Goal: Book appointment/travel/reservation

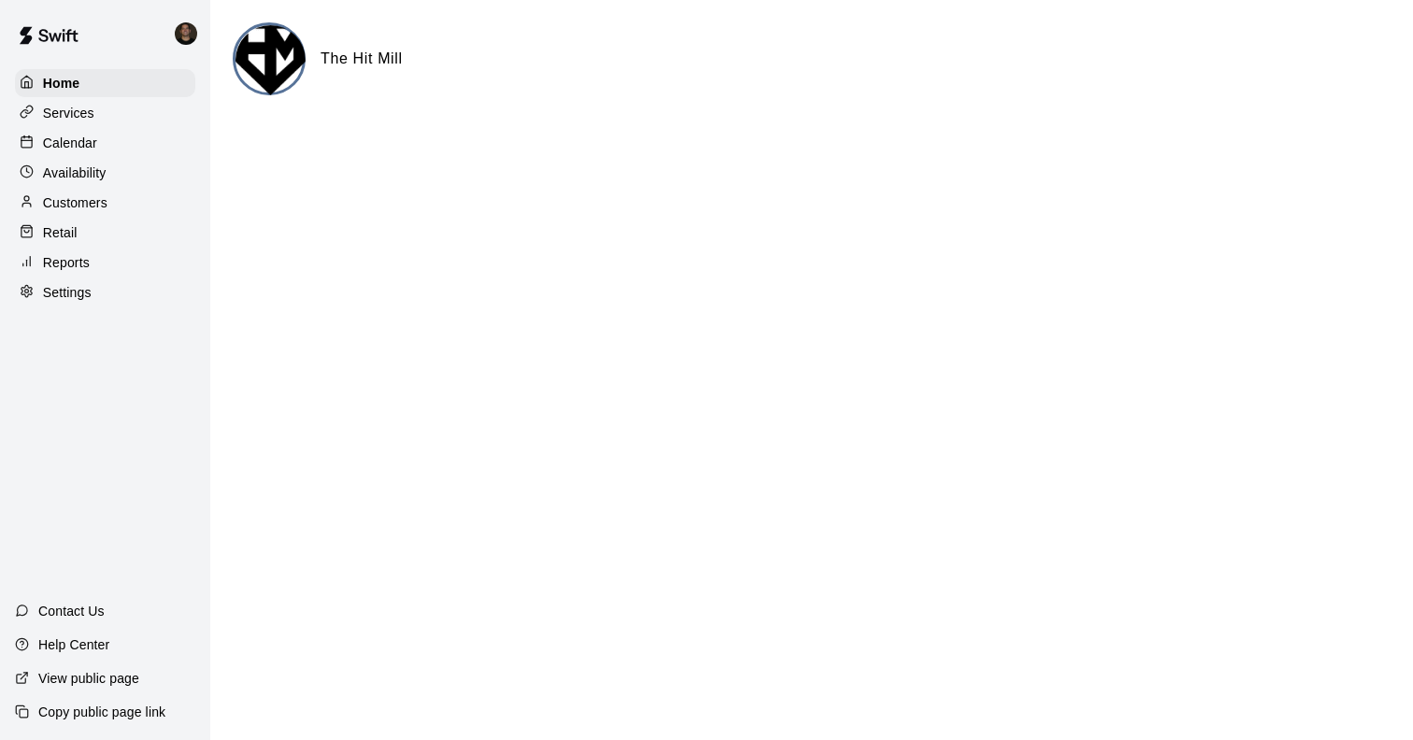
drag, startPoint x: 85, startPoint y: 138, endPoint x: 140, endPoint y: 169, distance: 63.2
click at [90, 141] on p "Calendar" at bounding box center [70, 143] width 54 height 19
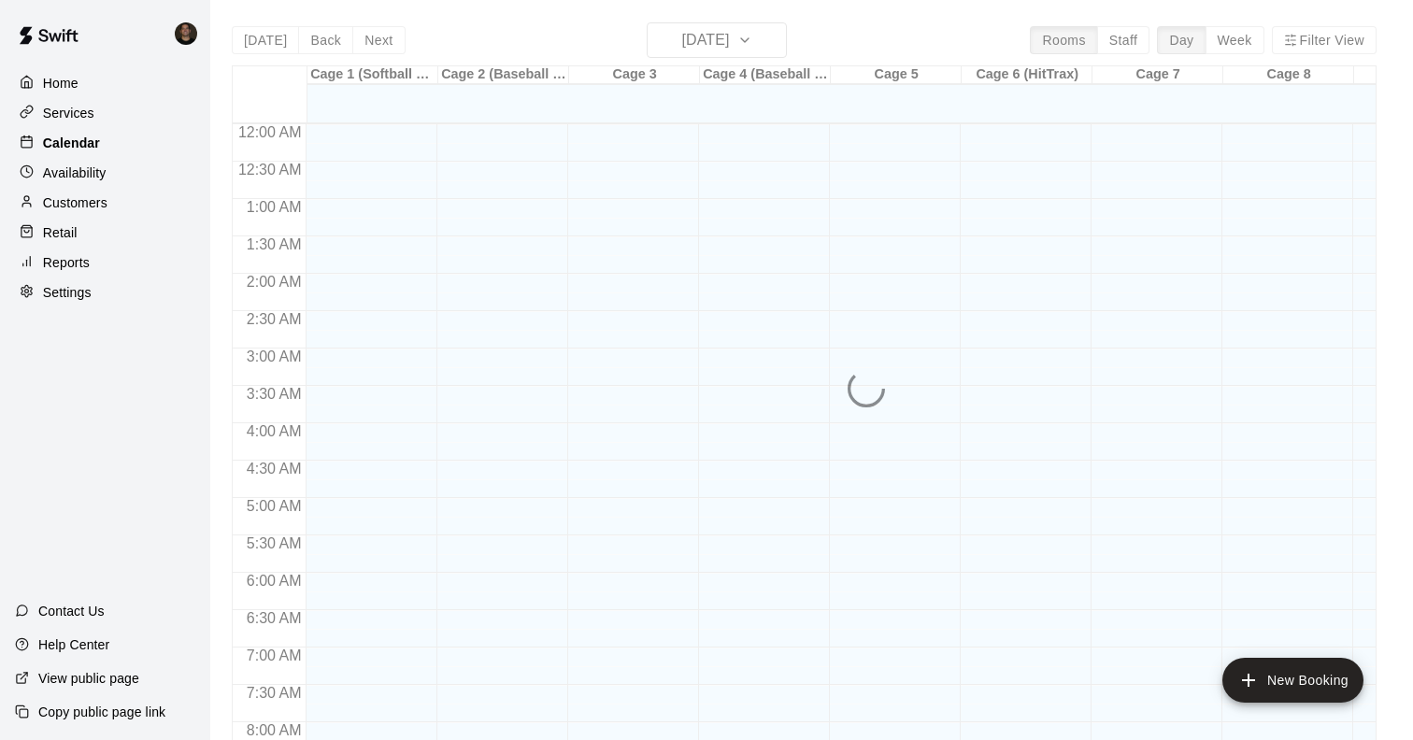
scroll to position [1102, 0]
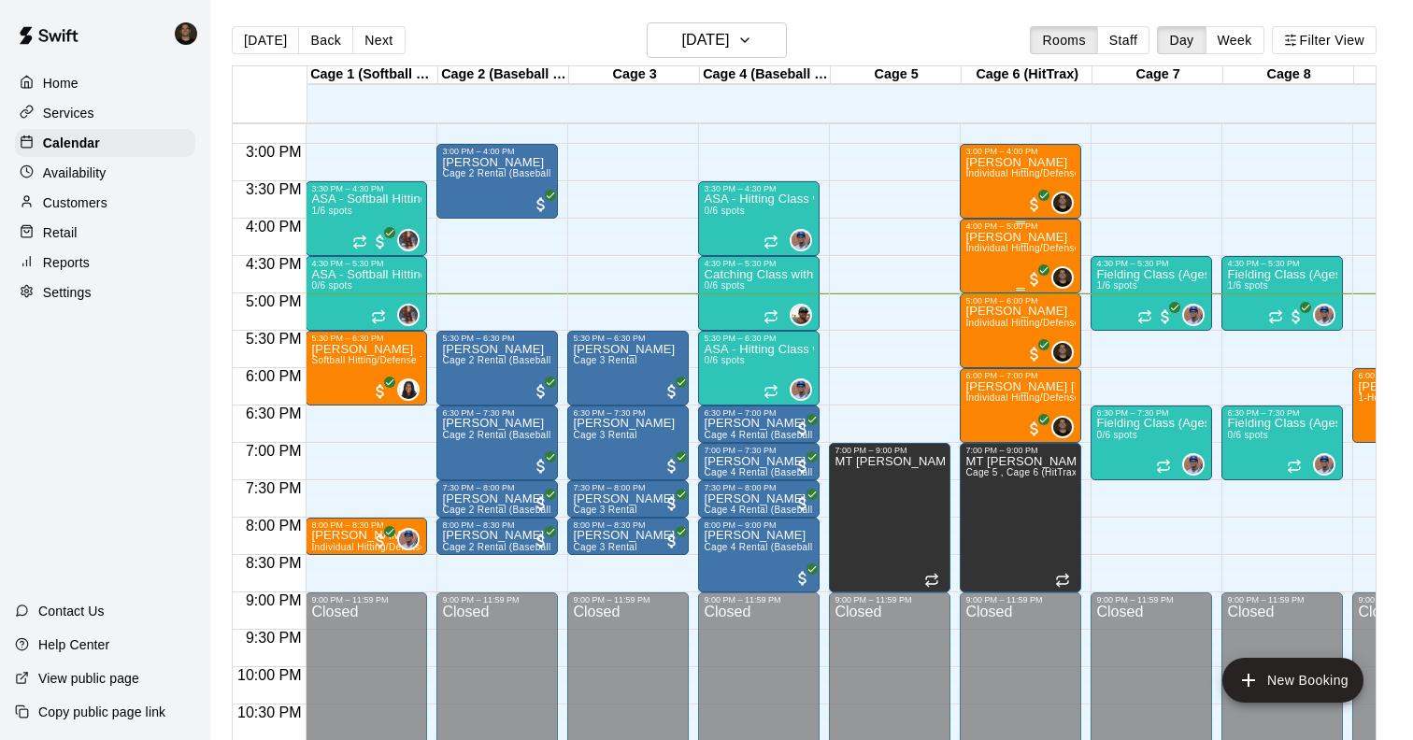
click at [1015, 256] on div "[PERSON_NAME] Individual Hitting/Defense Training: 1 hour" at bounding box center [1020, 601] width 110 height 740
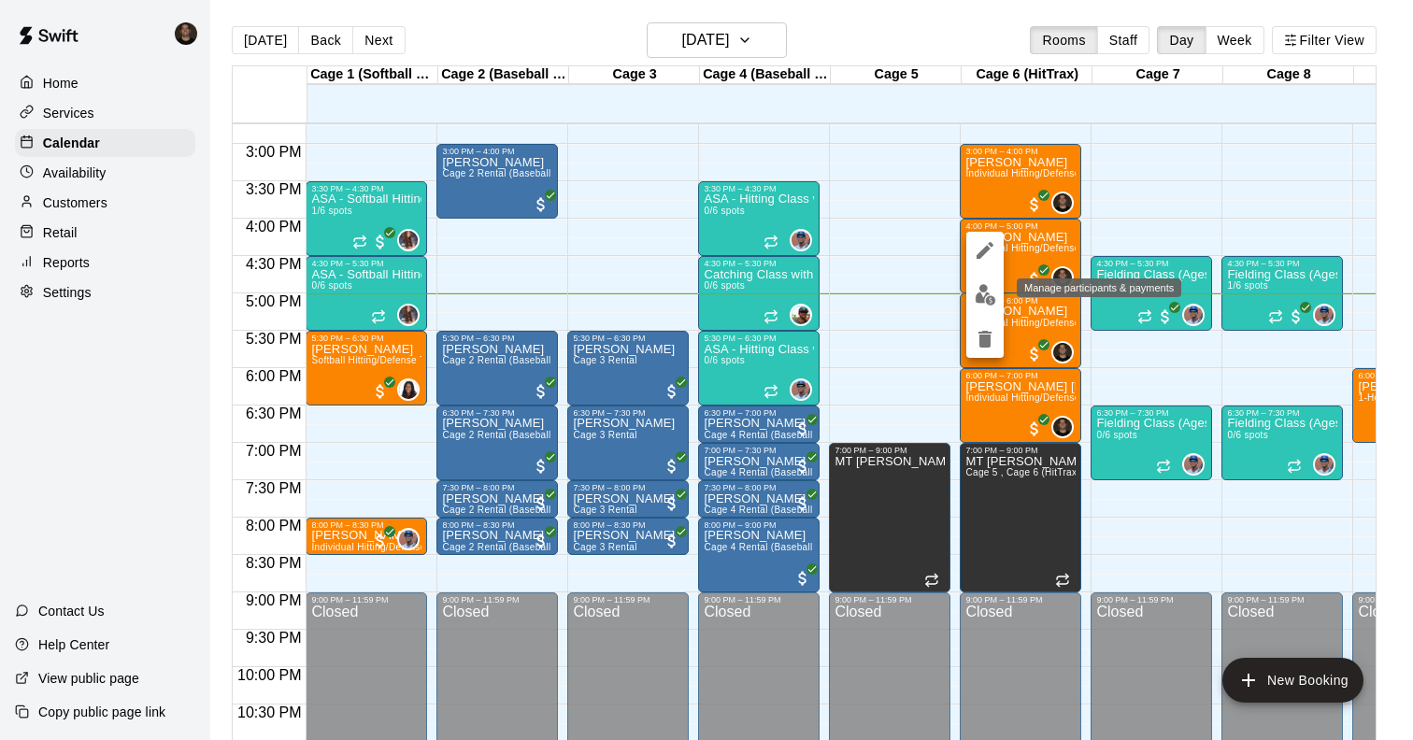
click at [989, 301] on img "edit" at bounding box center [985, 294] width 21 height 21
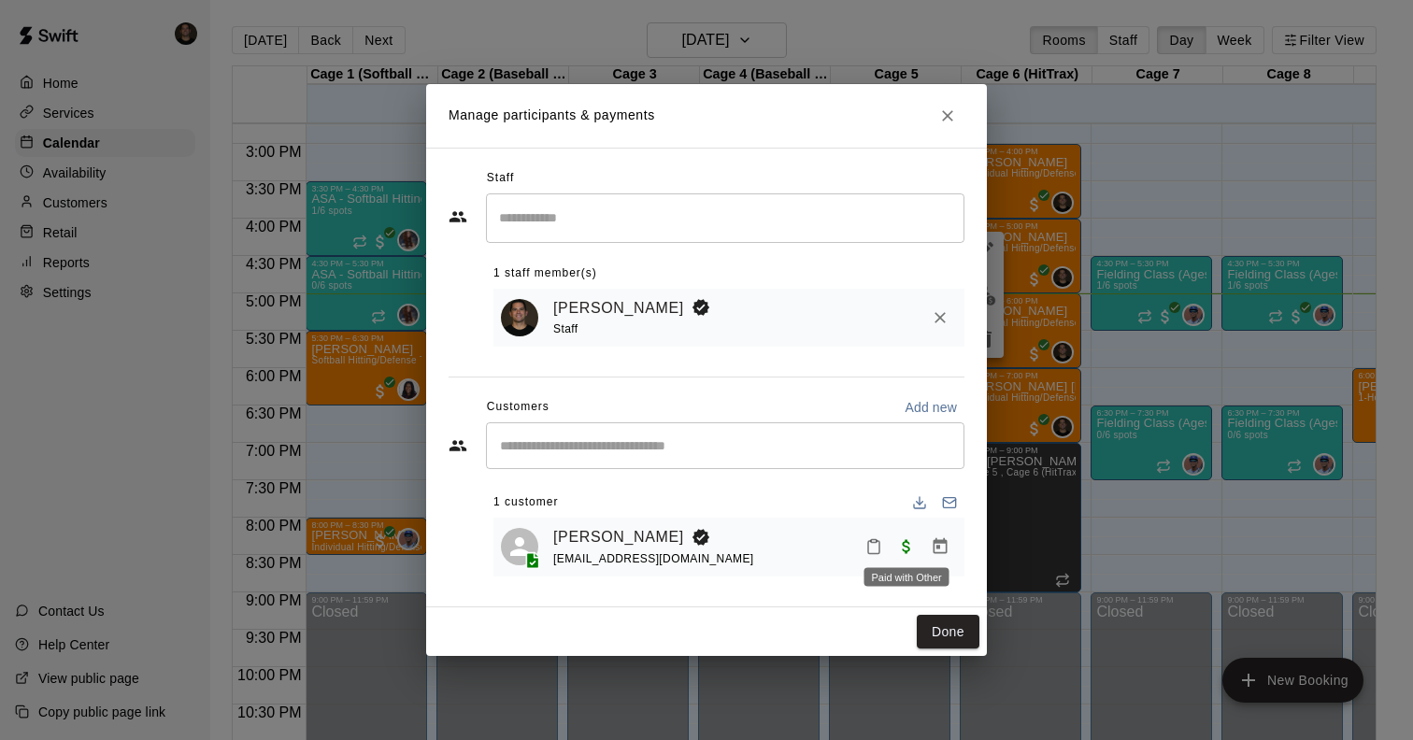
click at [906, 545] on span "Paid with Other" at bounding box center [907, 546] width 34 height 16
click at [905, 551] on span "Paid with Other" at bounding box center [907, 546] width 34 height 16
click at [720, 528] on div "[PERSON_NAME] [EMAIL_ADDRESS][DOMAIN_NAME]" at bounding box center [755, 547] width 404 height 44
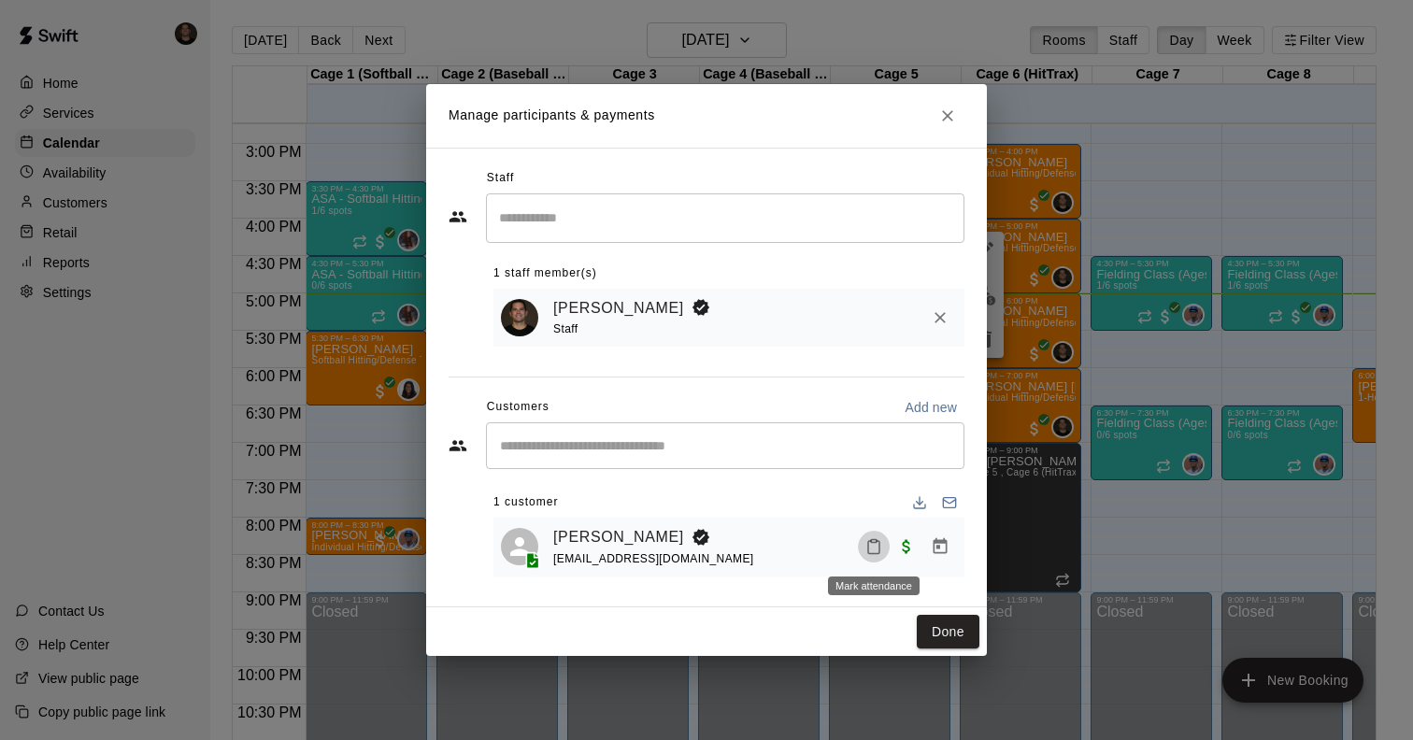
click at [875, 546] on icon "Mark attendance" at bounding box center [873, 546] width 17 height 17
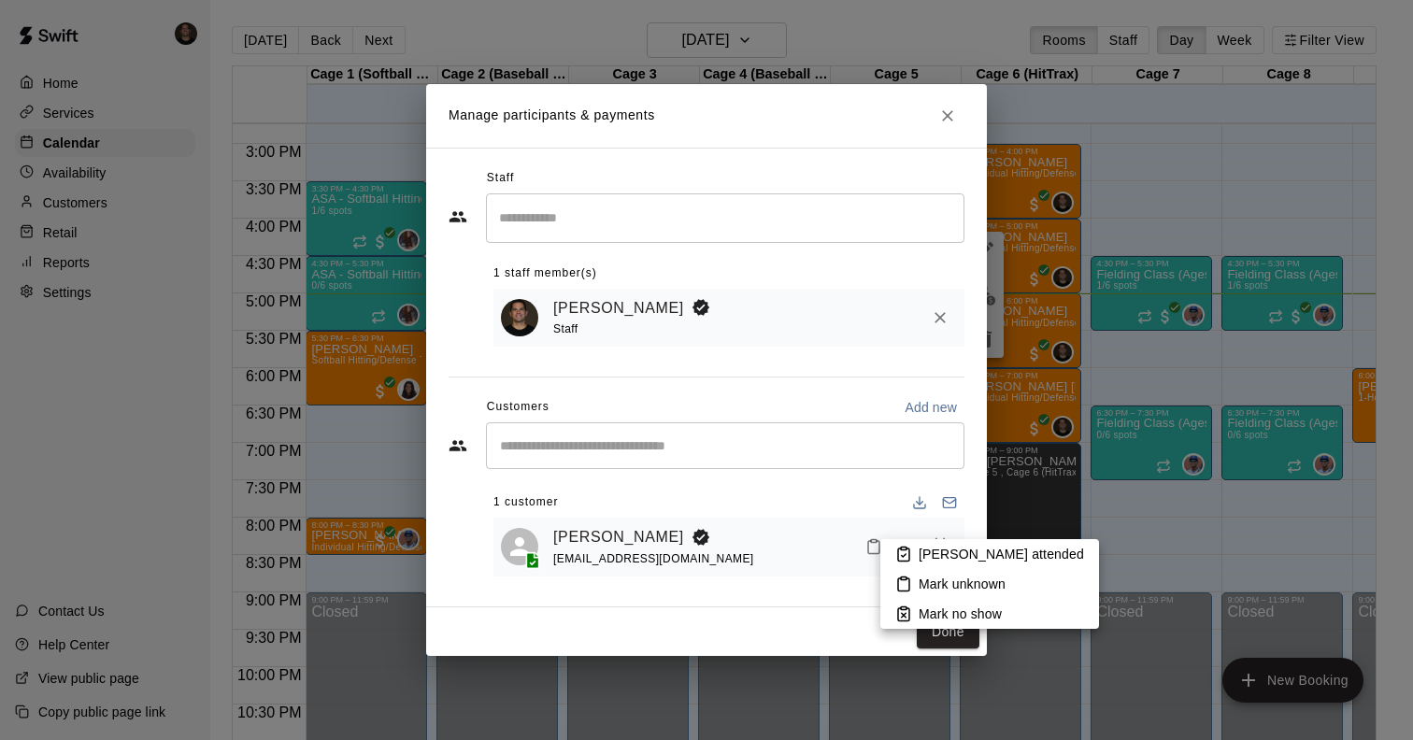
click at [866, 521] on div at bounding box center [706, 370] width 1413 height 740
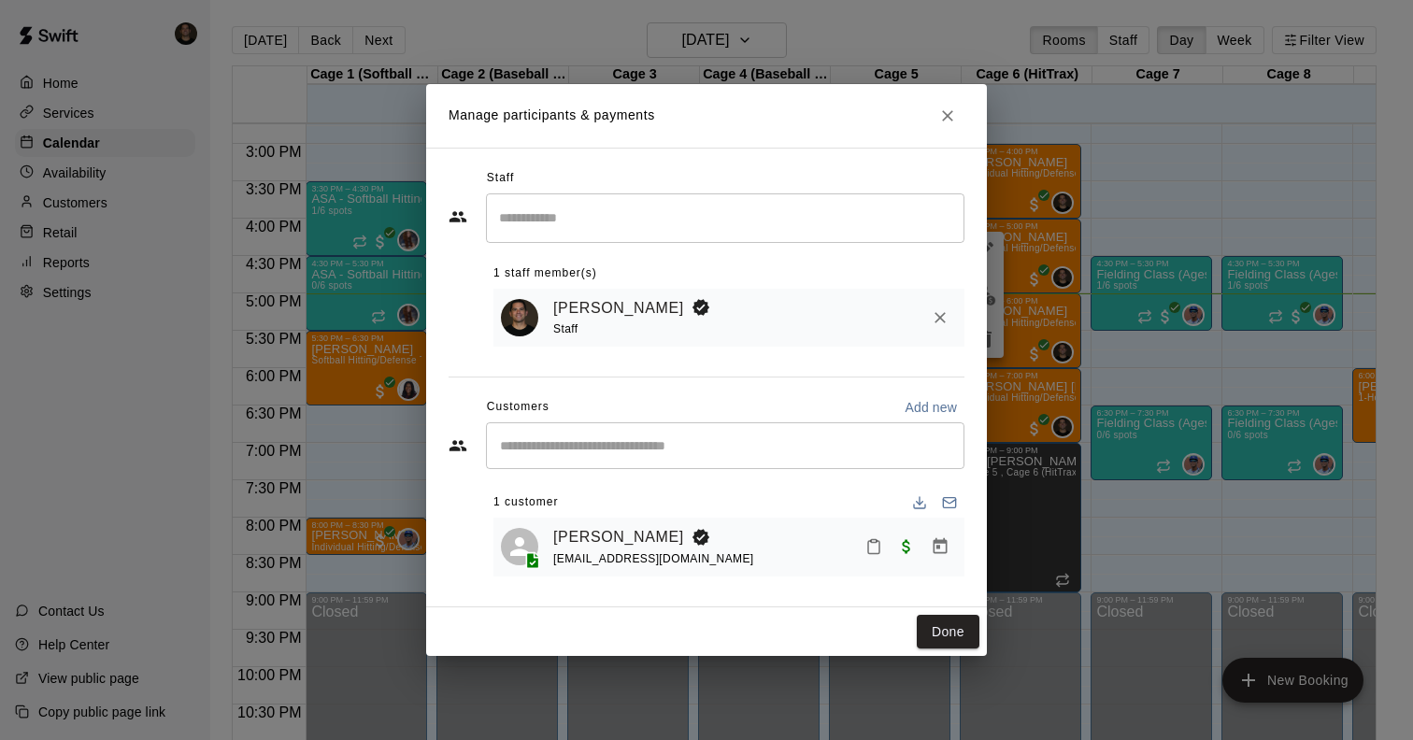
click at [1026, 405] on div "Manage participants & payments Staff ​ 1 staff member(s) [PERSON_NAME] Staff Cu…" at bounding box center [706, 370] width 1413 height 740
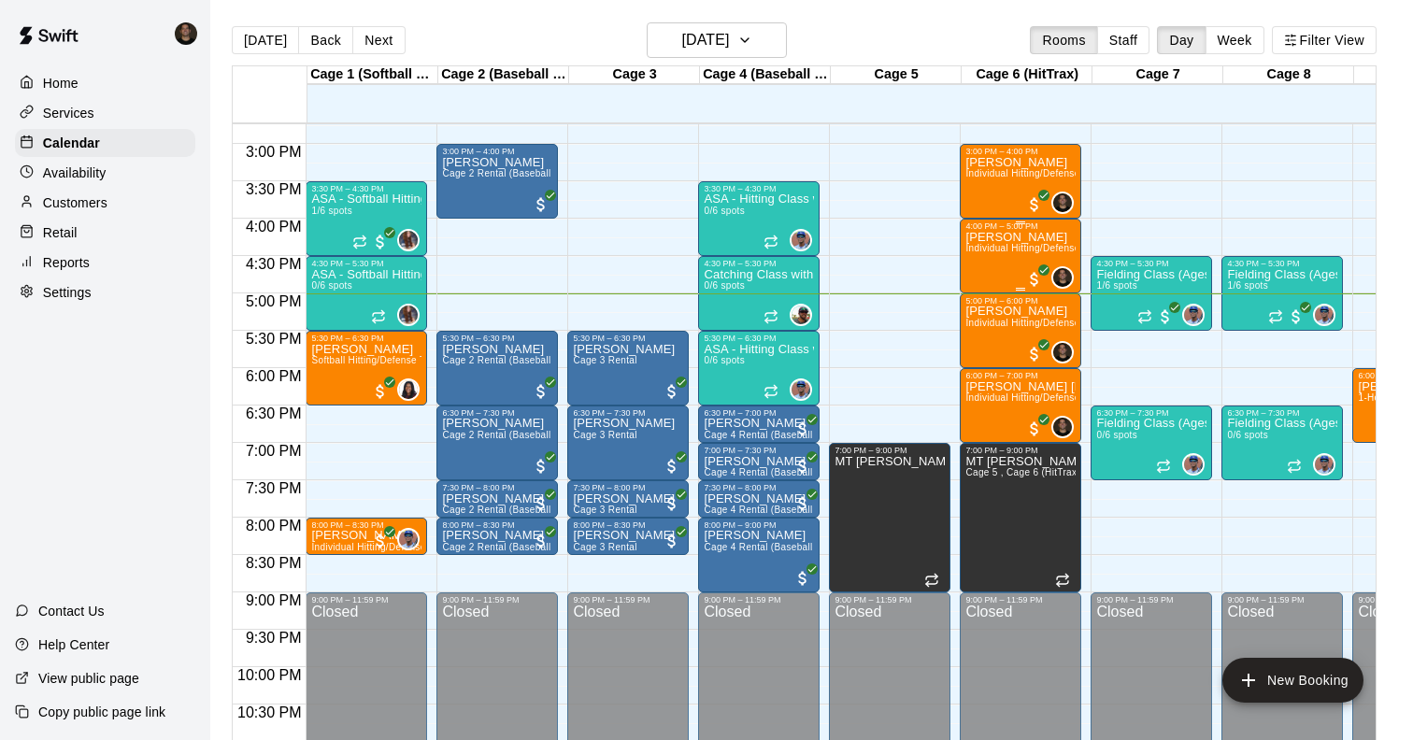
click at [1006, 271] on div "[PERSON_NAME] Individual Hitting/Defense Training: 1 hour" at bounding box center [1020, 601] width 110 height 740
click at [985, 250] on icon "edit" at bounding box center [984, 250] width 17 height 17
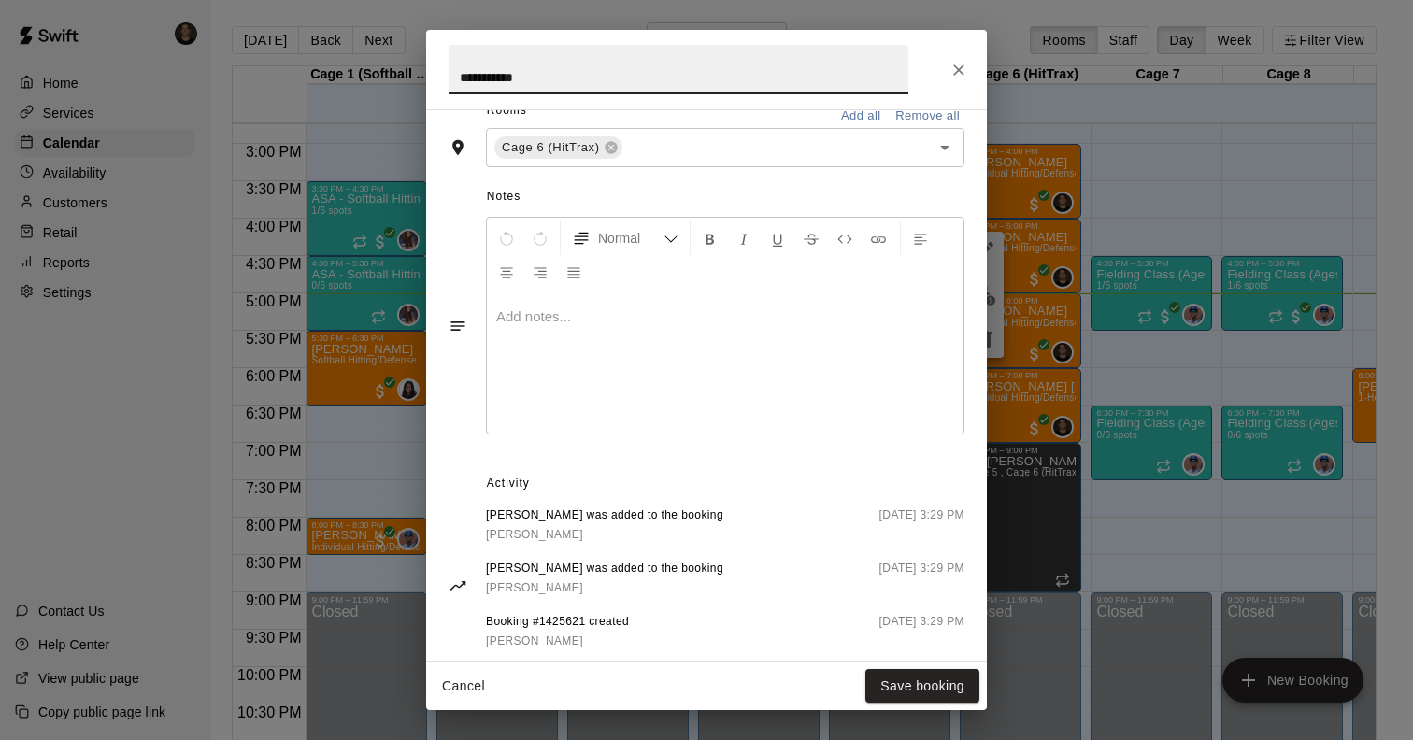
scroll to position [500, 0]
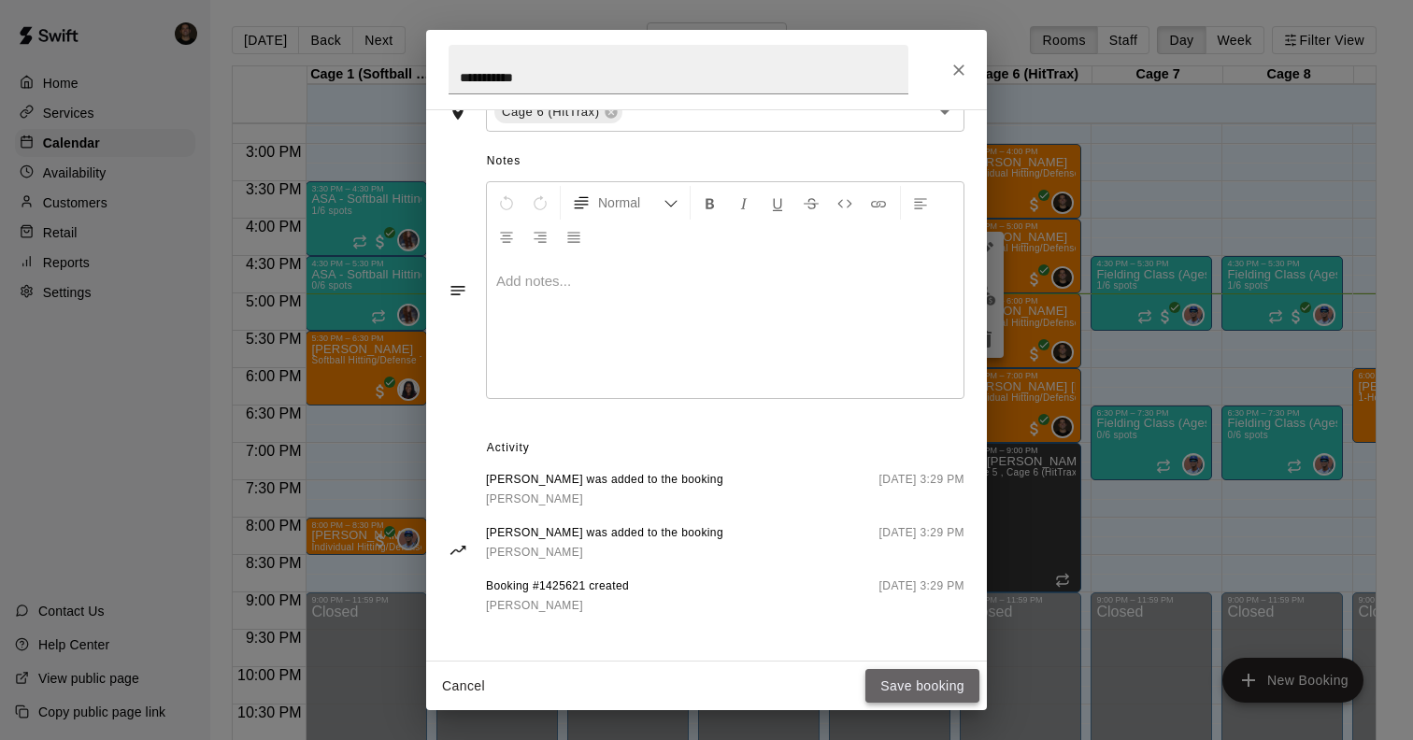
click at [899, 691] on button "Save booking" at bounding box center [922, 686] width 114 height 35
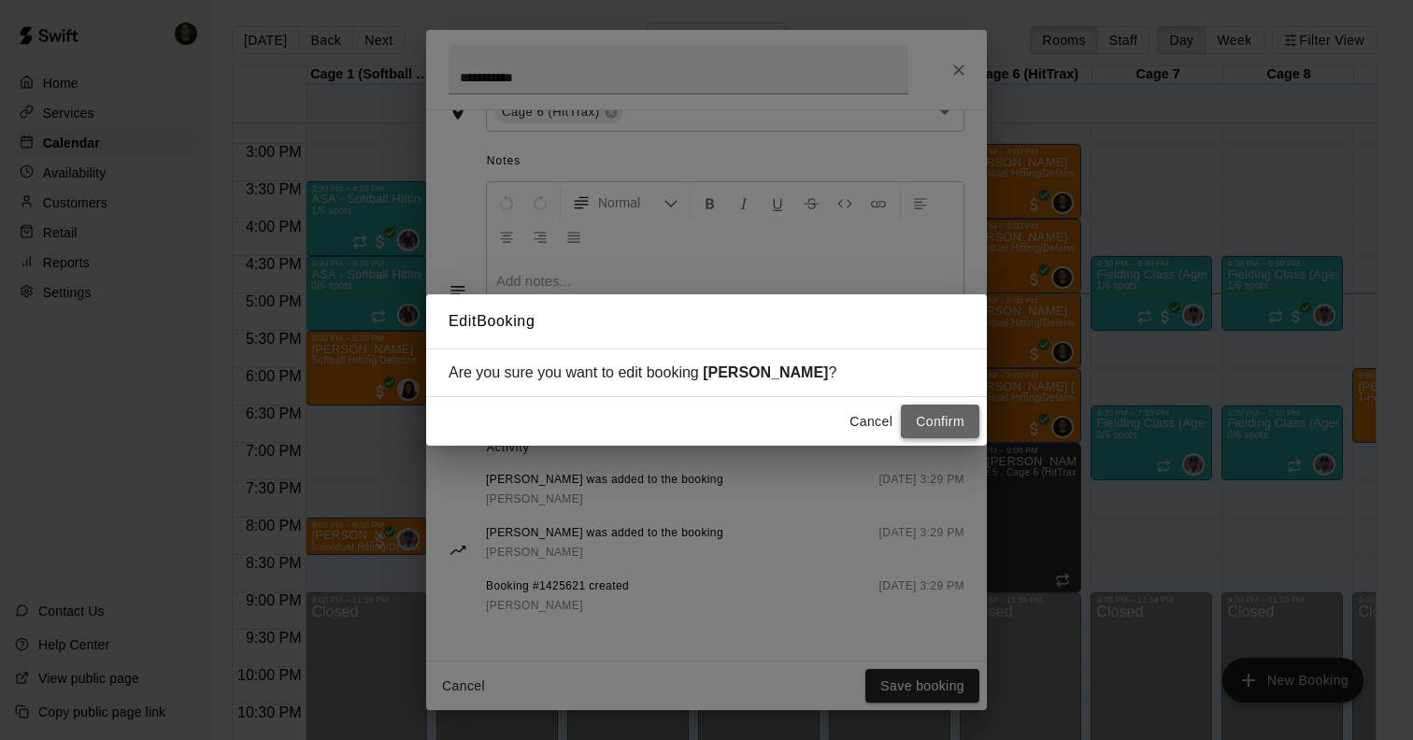
click at [943, 426] on button "Confirm" at bounding box center [940, 422] width 78 height 35
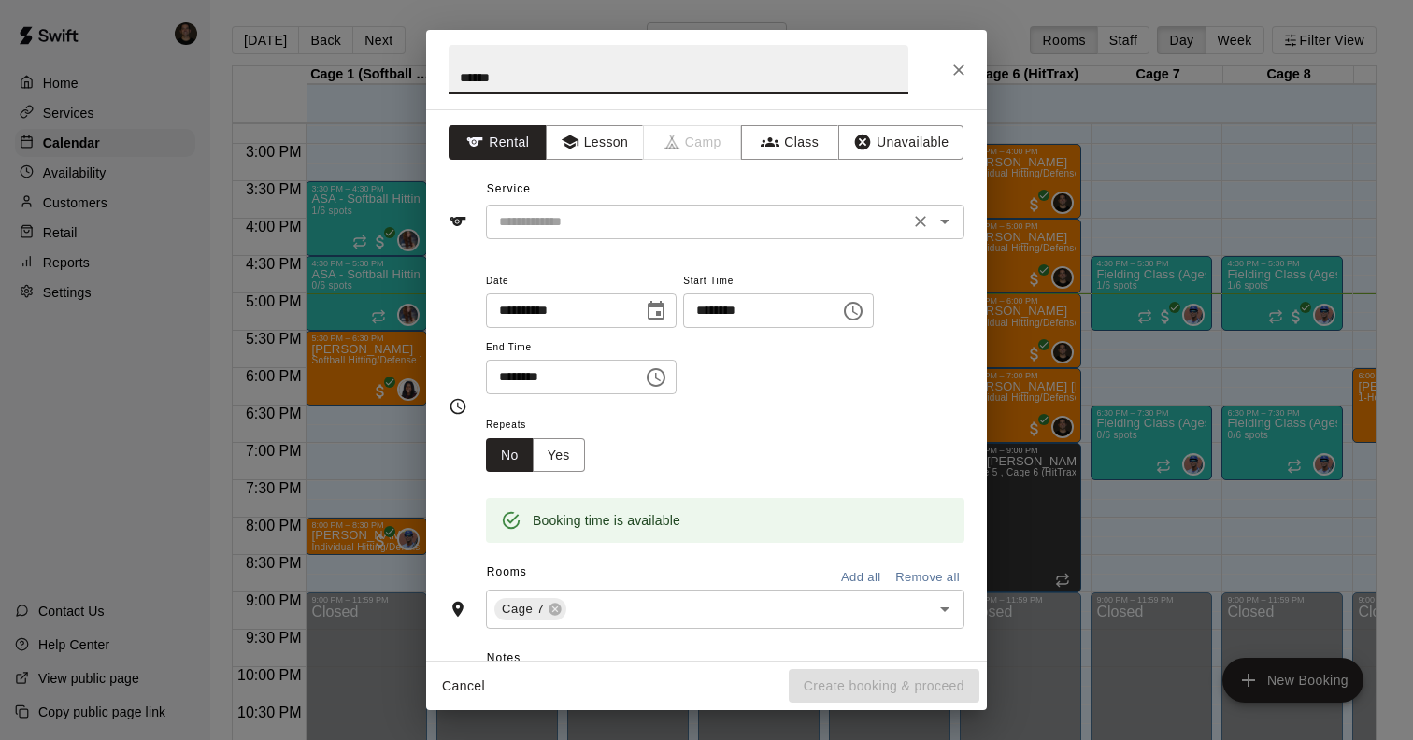
type input "******"
click at [752, 224] on input "text" at bounding box center [697, 221] width 412 height 23
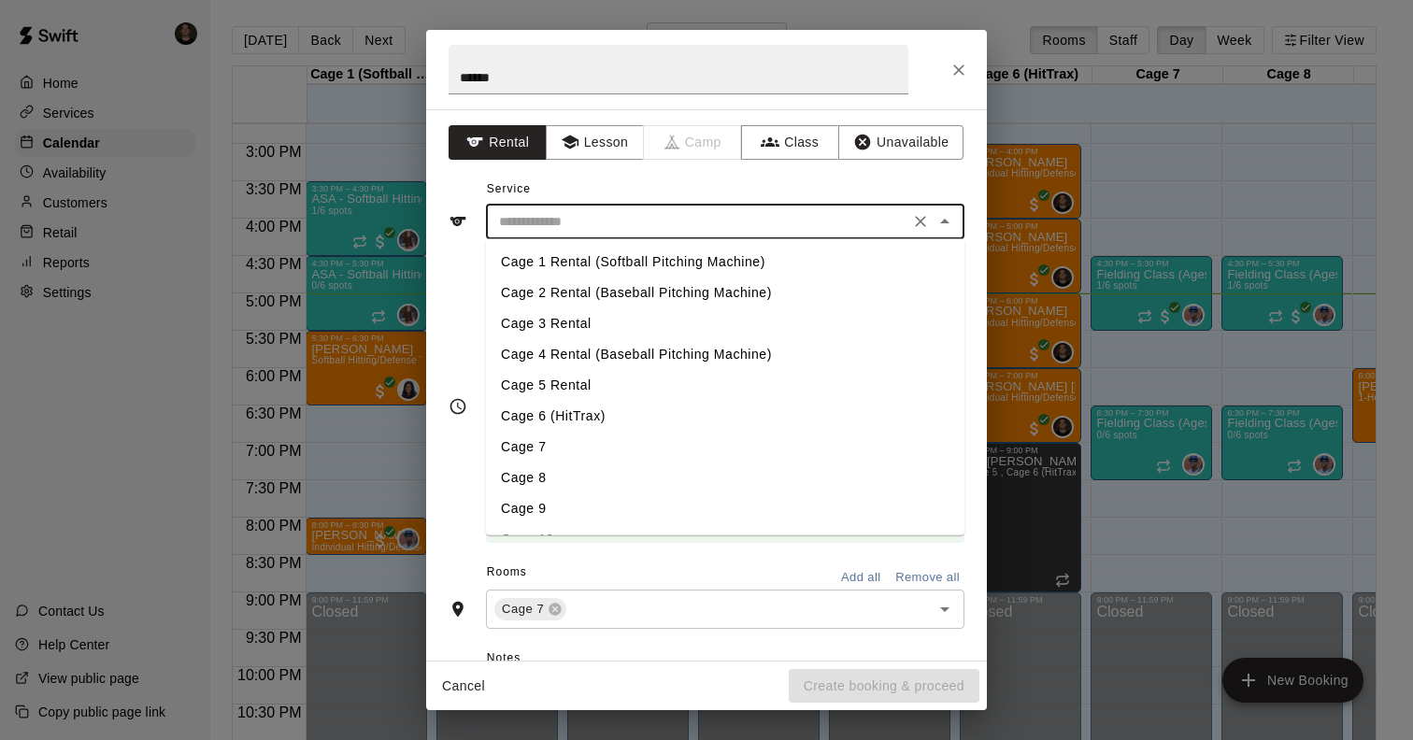
click at [731, 286] on li "Cage 2 Rental (Baseball Pitching Machine)" at bounding box center [725, 293] width 478 height 31
type input "**********"
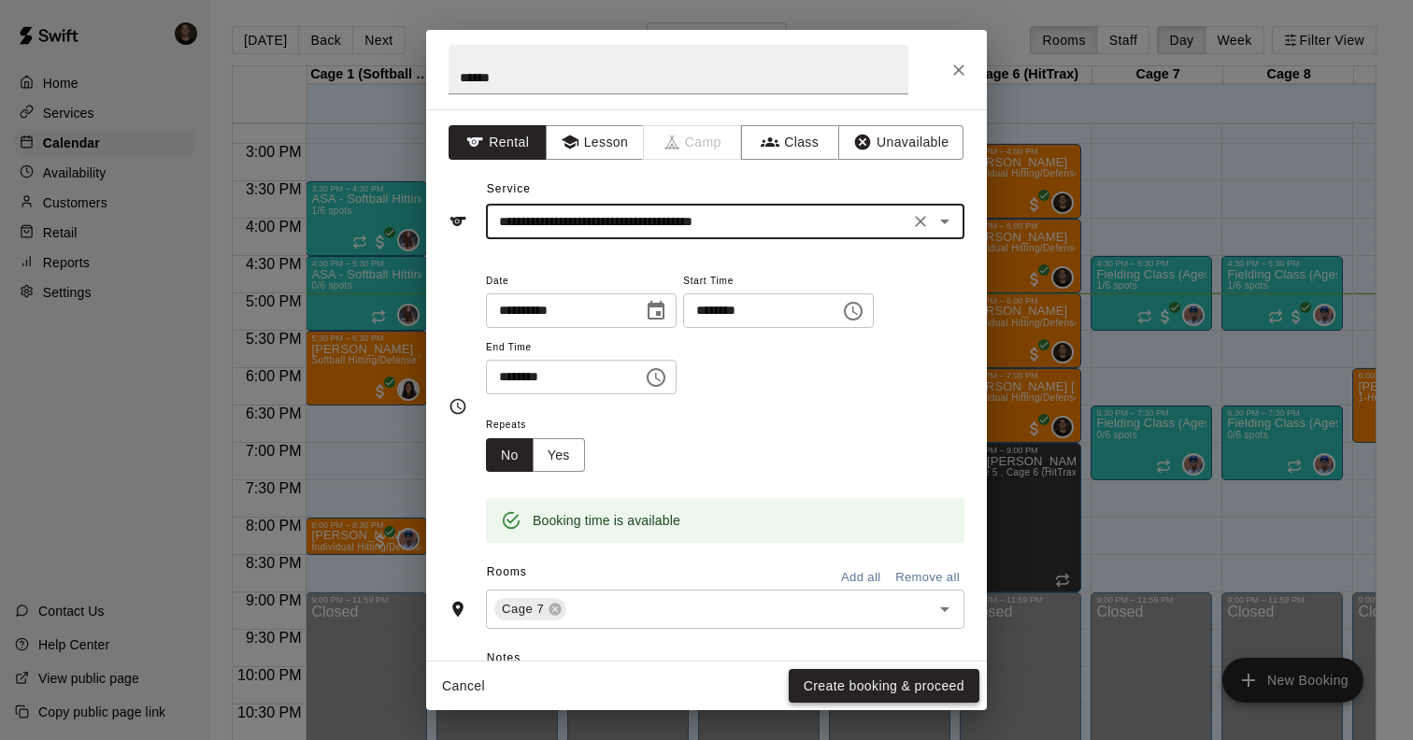
click at [835, 686] on button "Create booking & proceed" at bounding box center [884, 686] width 191 height 35
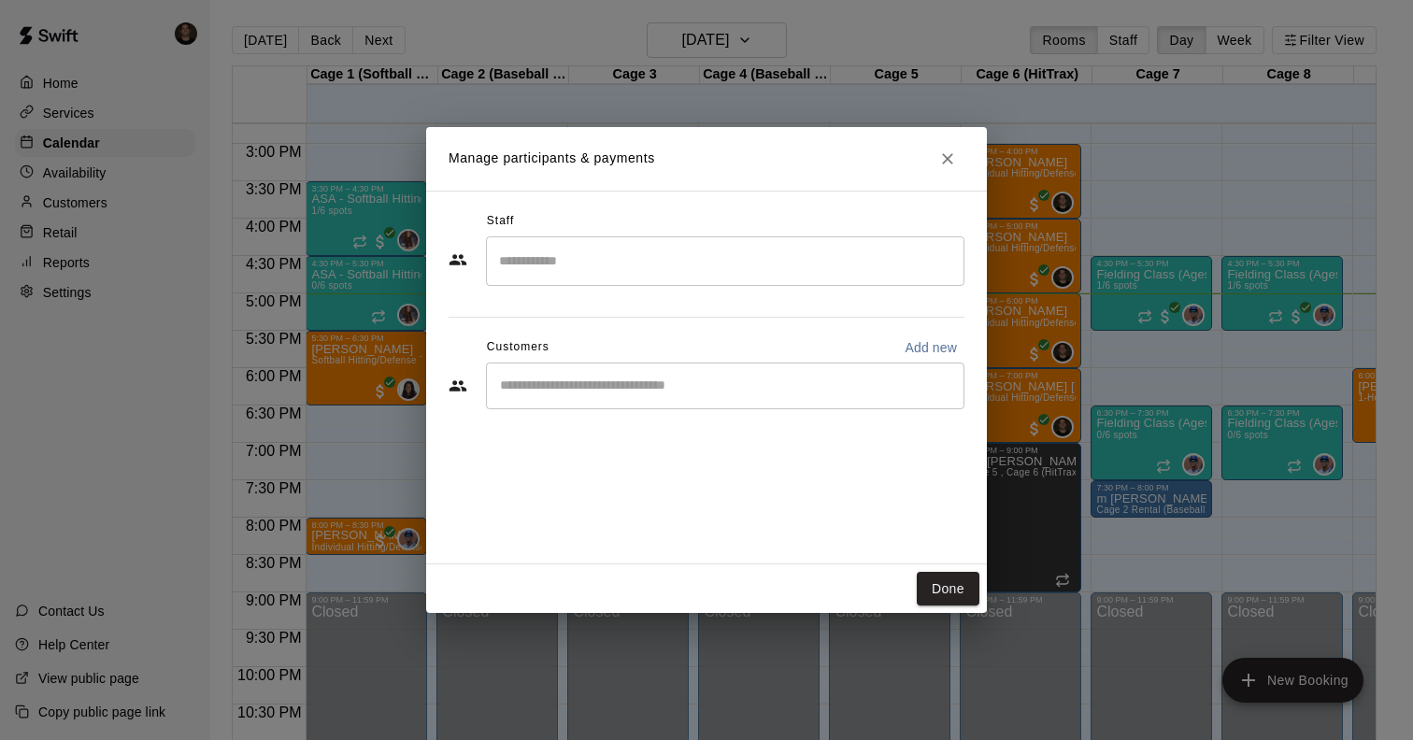
click at [747, 260] on input "Search staff" at bounding box center [725, 261] width 462 height 33
click at [775, 208] on div "Staff" at bounding box center [707, 221] width 516 height 30
click at [670, 397] on div "​" at bounding box center [725, 386] width 478 height 47
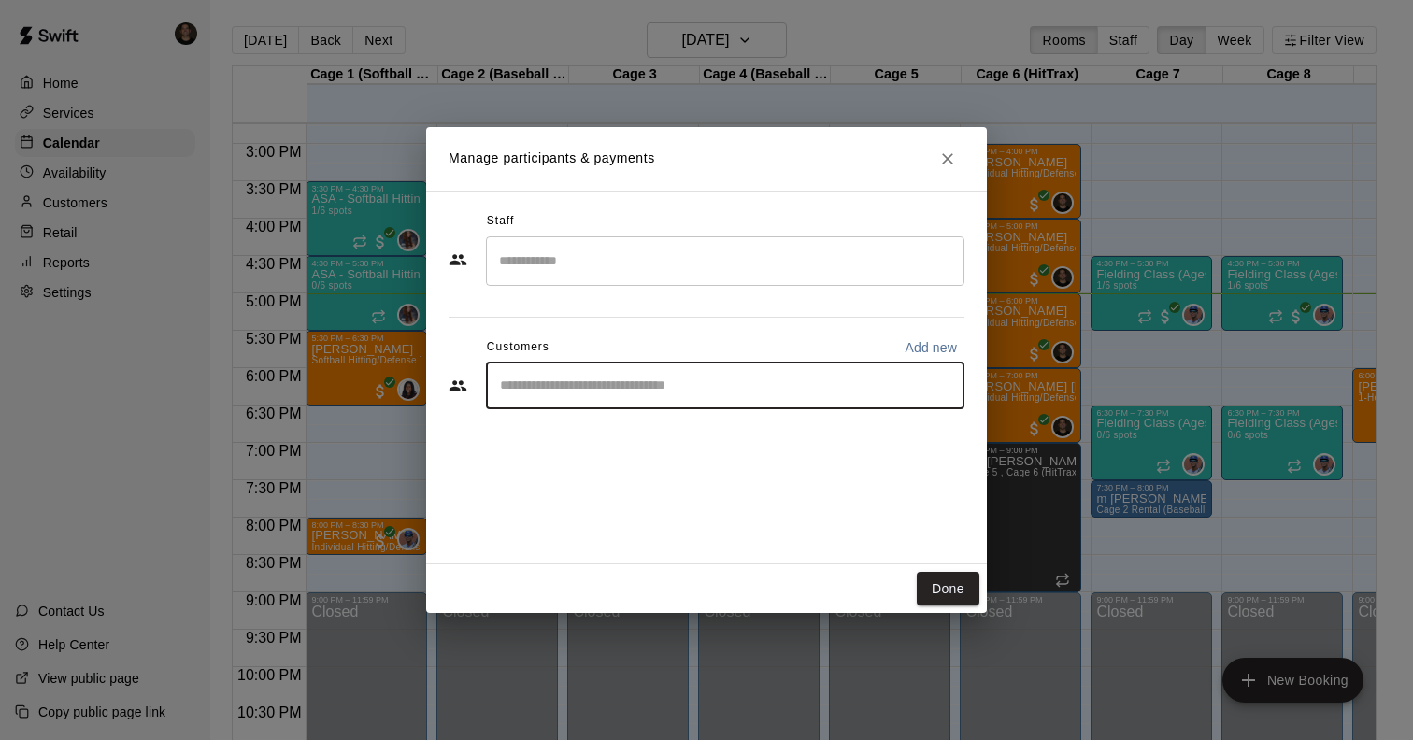
click at [670, 397] on div "​" at bounding box center [725, 386] width 478 height 47
type input "****"
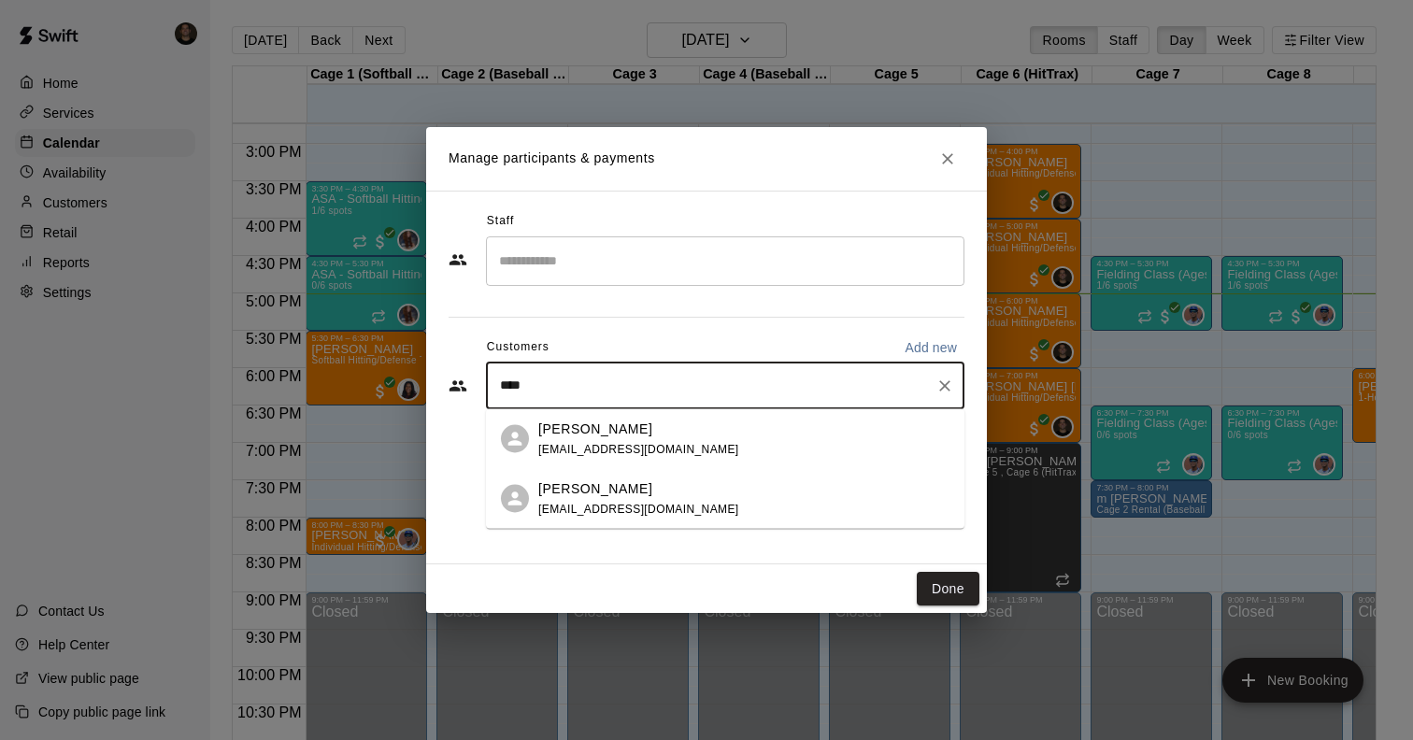
click at [627, 449] on span "[EMAIL_ADDRESS][DOMAIN_NAME]" at bounding box center [638, 448] width 201 height 13
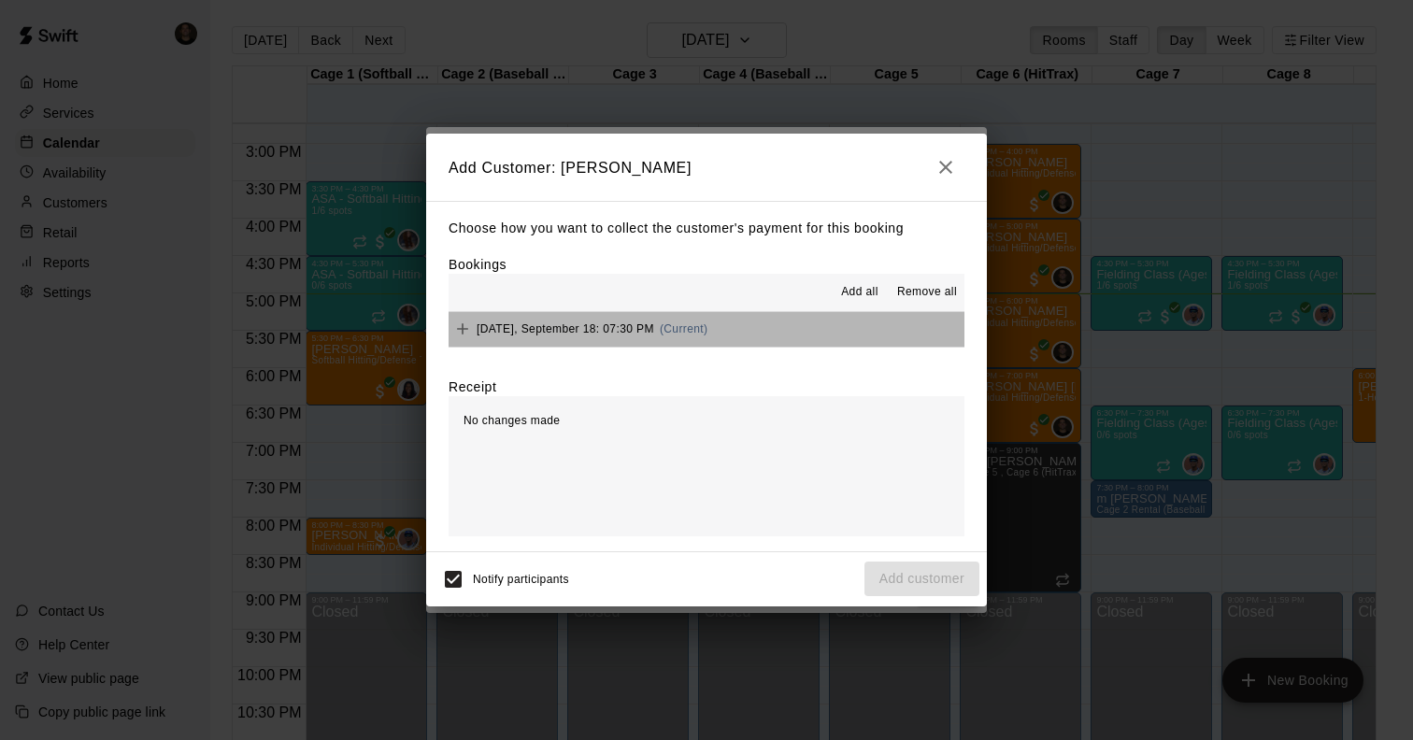
click at [768, 337] on button "[DATE], September 18: 07:30 PM (Current)" at bounding box center [707, 329] width 516 height 35
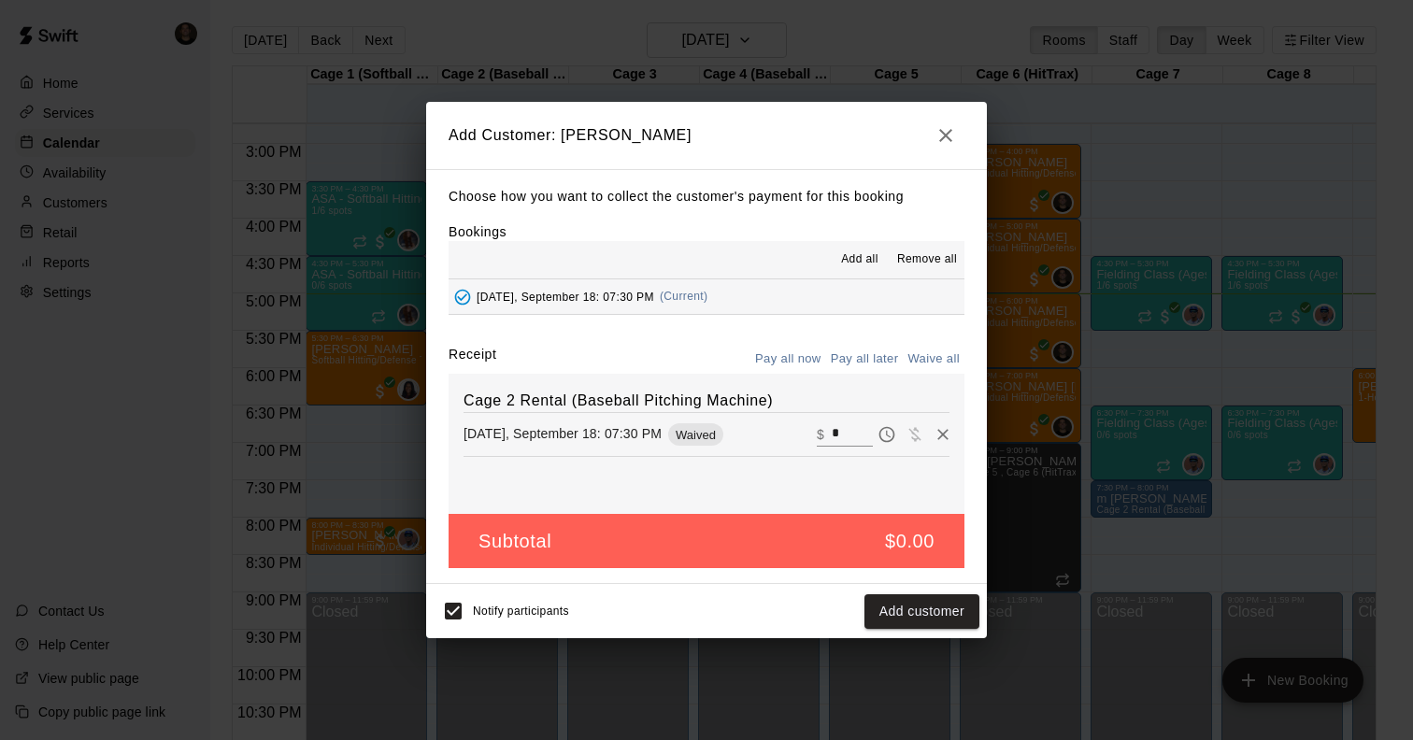
click at [892, 562] on div "Subtotal $0.00" at bounding box center [707, 541] width 516 height 55
click at [858, 439] on input "*" at bounding box center [852, 434] width 41 height 24
type input "*****"
click at [921, 623] on button "Checkout" at bounding box center [935, 611] width 88 height 35
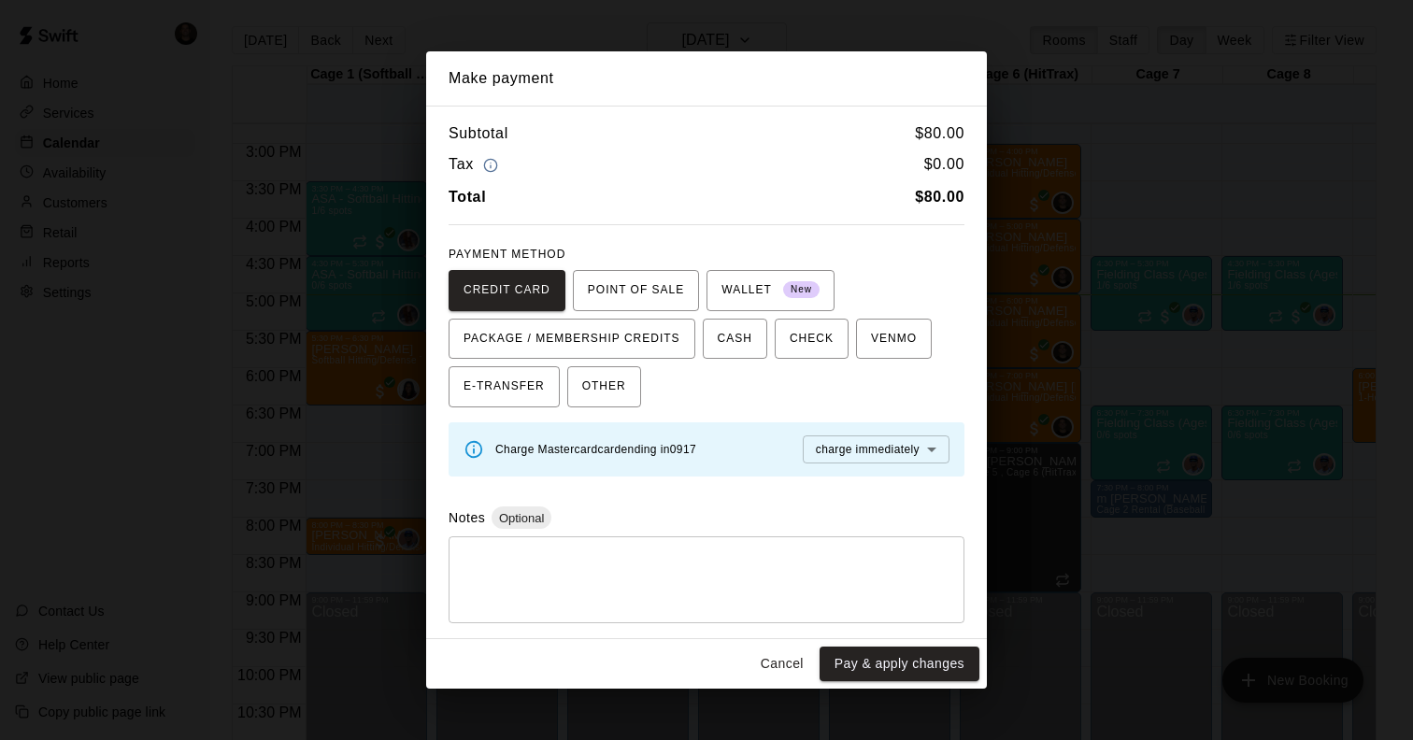
click at [790, 664] on button "Cancel" at bounding box center [782, 664] width 60 height 35
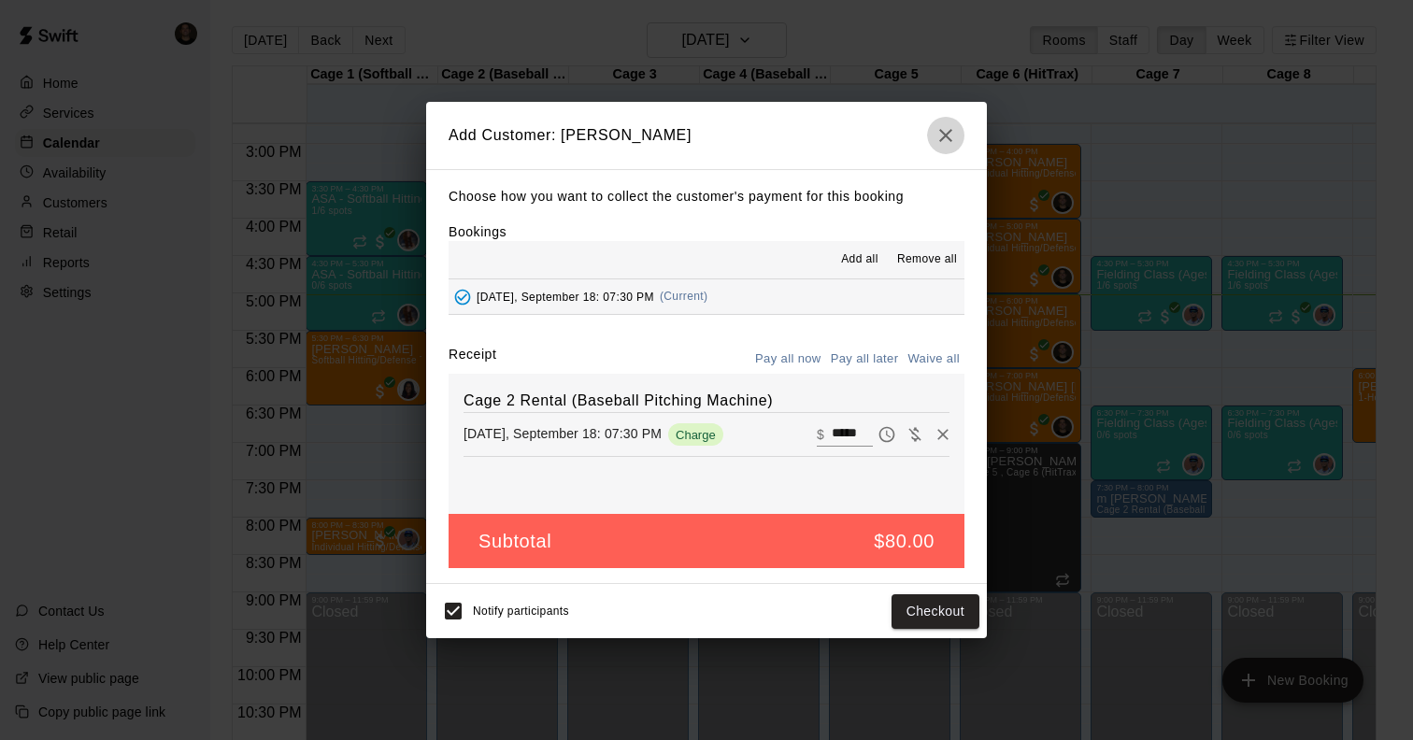
click at [935, 143] on icon "button" at bounding box center [945, 135] width 22 height 22
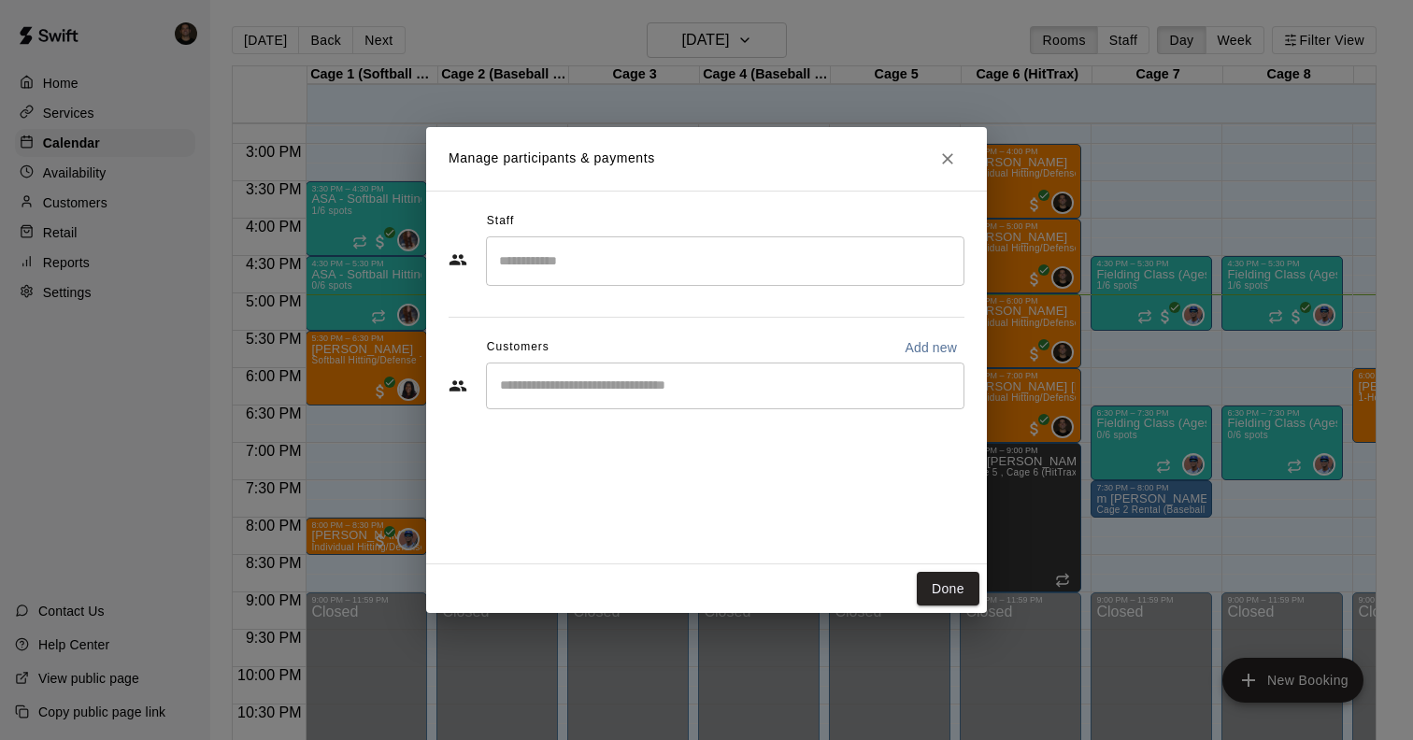
click at [950, 157] on icon "Close" at bounding box center [947, 159] width 19 height 19
